Goal: Consume media (video, audio)

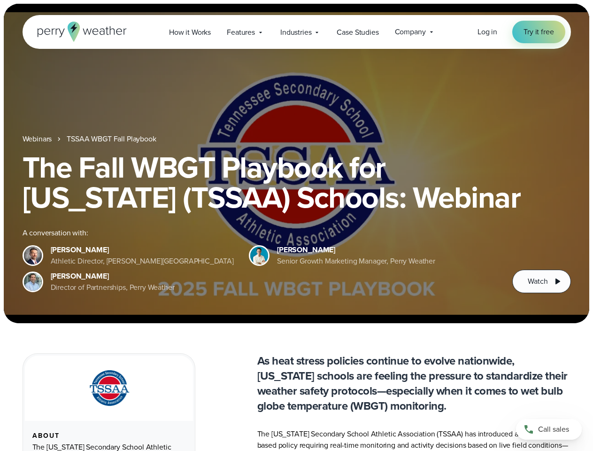
click at [296, 226] on div "The Fall WBGT Playbook for [US_STATE] (TSSAA) Schools: Webinar A conversation w…" at bounding box center [297, 222] width 549 height 141
click at [296, 32] on span "Industries" at bounding box center [296, 32] width 31 height 11
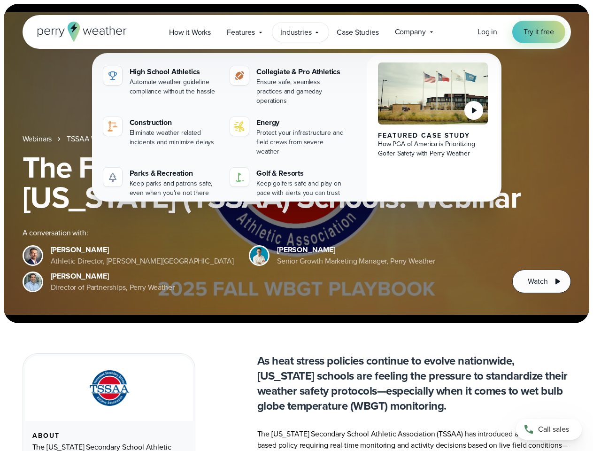
click at [296, 164] on h1 "The Fall WBGT Playbook for [US_STATE] (TSSAA) Schools: Webinar" at bounding box center [297, 182] width 549 height 60
click at [112, 139] on link "TSSAA WBGT Fall Playbook" at bounding box center [111, 138] width 89 height 11
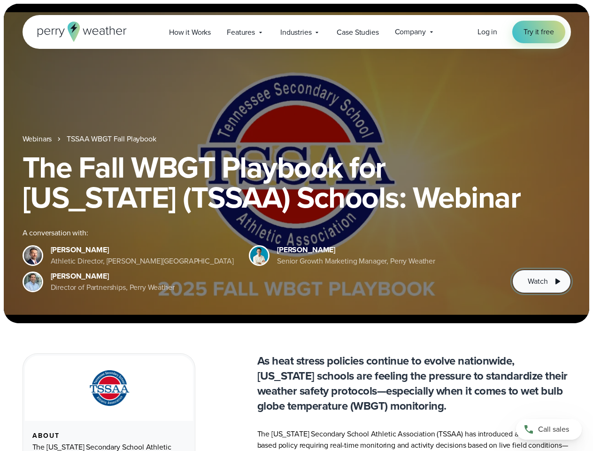
click at [542, 281] on span "Watch" at bounding box center [538, 281] width 20 height 11
